Goal: Task Accomplishment & Management: Use online tool/utility

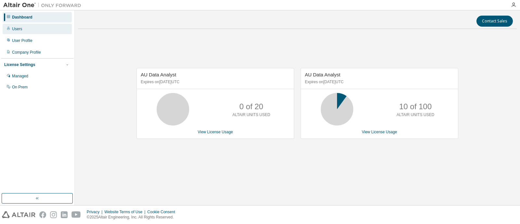
click at [19, 27] on div "Users" at bounding box center [17, 28] width 10 height 5
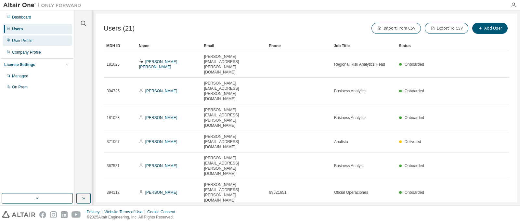
click at [10, 38] on icon at bounding box center [8, 40] width 4 height 4
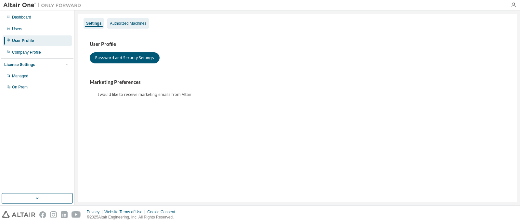
click at [117, 23] on div "Authorized Machines" at bounding box center [128, 23] width 36 height 5
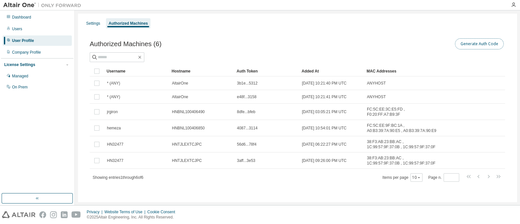
click at [471, 43] on button "Generate Auth Code" at bounding box center [479, 43] width 49 height 11
